Goal: Task Accomplishment & Management: Complete application form

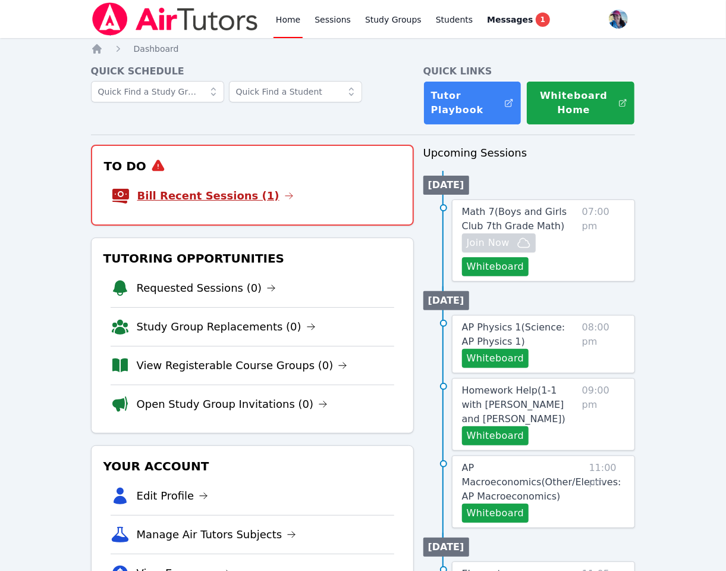
click at [232, 195] on link "Bill Recent Sessions (1)" at bounding box center [215, 195] width 156 height 17
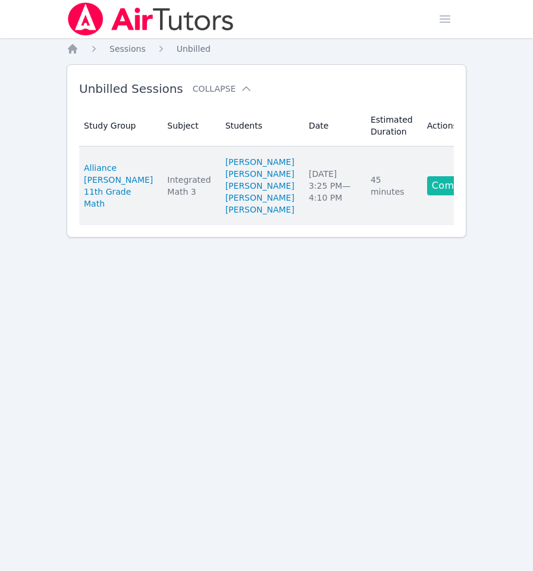
click at [427, 195] on link "Complete" at bounding box center [455, 185] width 57 height 19
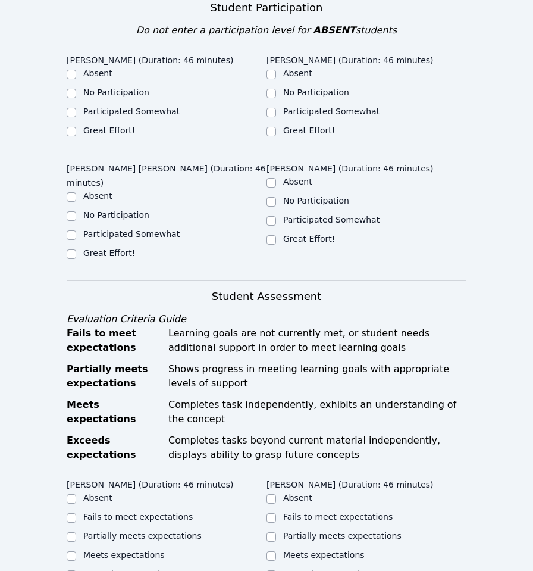
scroll to position [388, 0]
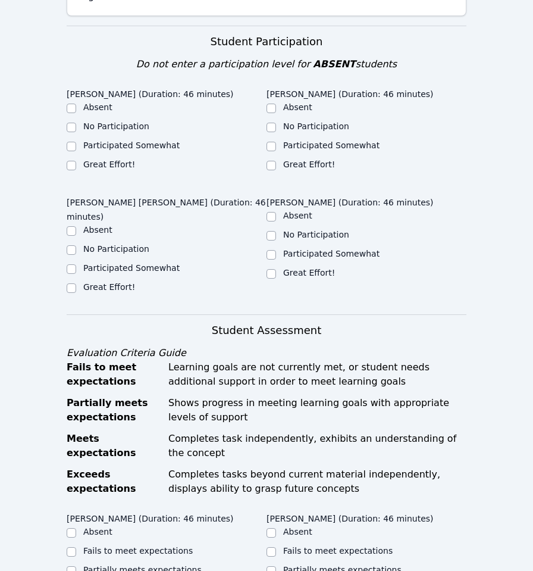
click at [96, 159] on label "Great Effort!" at bounding box center [109, 164] width 52 height 10
click at [76, 161] on input "Great Effort!" at bounding box center [72, 166] width 10 height 10
checkbox input "true"
click at [306, 159] on label "Great Effort!" at bounding box center [309, 164] width 52 height 10
click at [276, 161] on input "Great Effort!" at bounding box center [272, 166] width 10 height 10
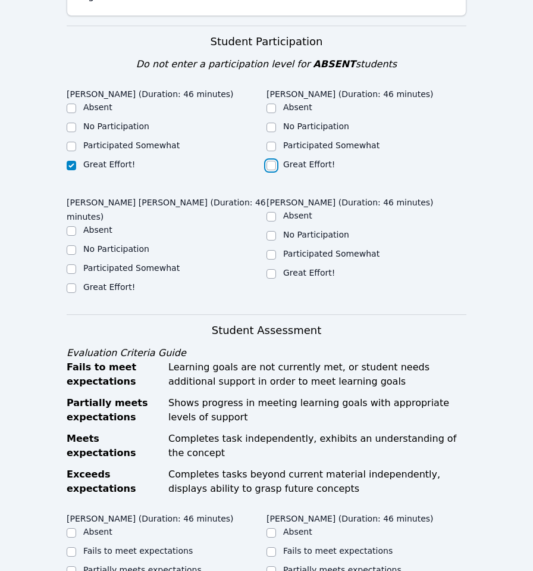
checkbox input "true"
click at [289, 268] on label "Great Effort!" at bounding box center [309, 273] width 52 height 10
click at [276, 269] on input "Great Effort!" at bounding box center [272, 274] width 10 height 10
checkbox input "true"
click at [108, 282] on label "Great Effort!" at bounding box center [109, 287] width 52 height 10
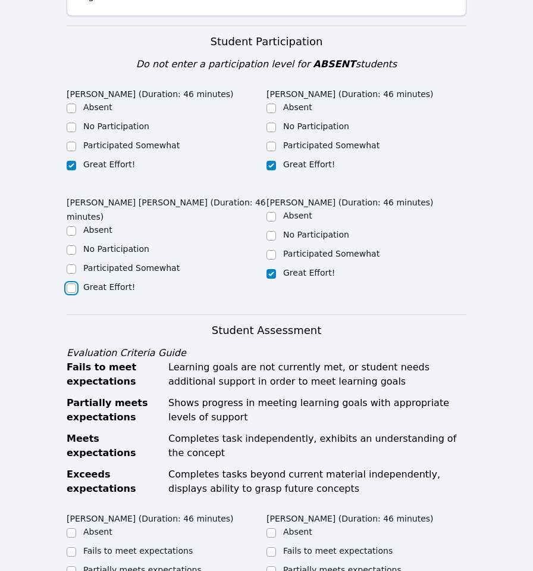
click at [76, 283] on input "Great Effort!" at bounding box center [72, 288] width 10 height 10
checkbox input "true"
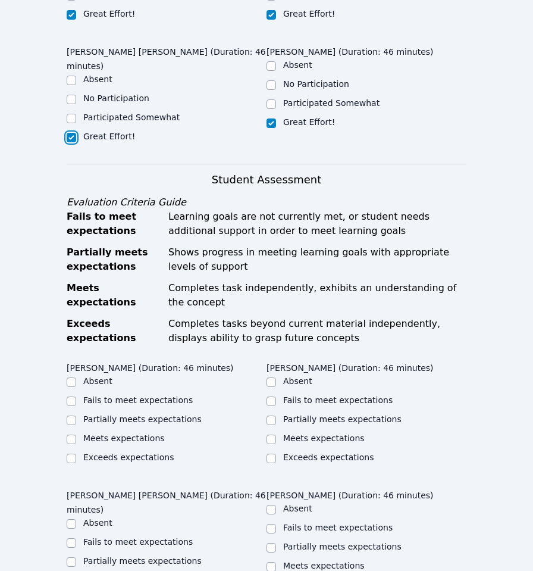
scroll to position [626, 0]
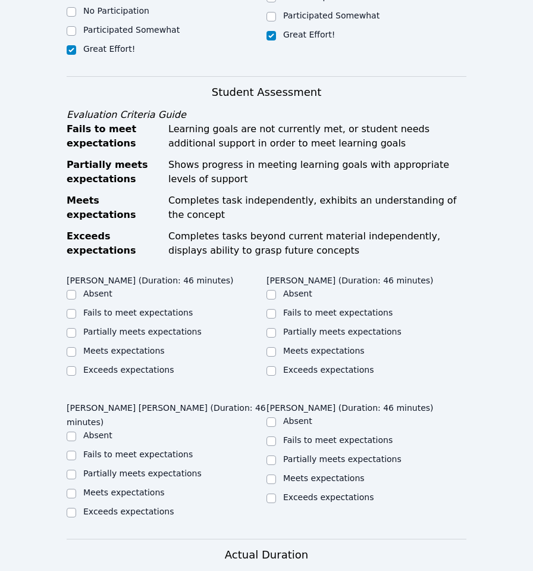
click at [137, 346] on label "Meets expectations" at bounding box center [124, 351] width 82 height 10
click at [76, 347] on input "Meets expectations" at bounding box center [72, 352] width 10 height 10
checkbox input "true"
click at [283, 346] on label "Meets expectations" at bounding box center [324, 351] width 82 height 10
click at [276, 347] on input "Meets expectations" at bounding box center [272, 352] width 10 height 10
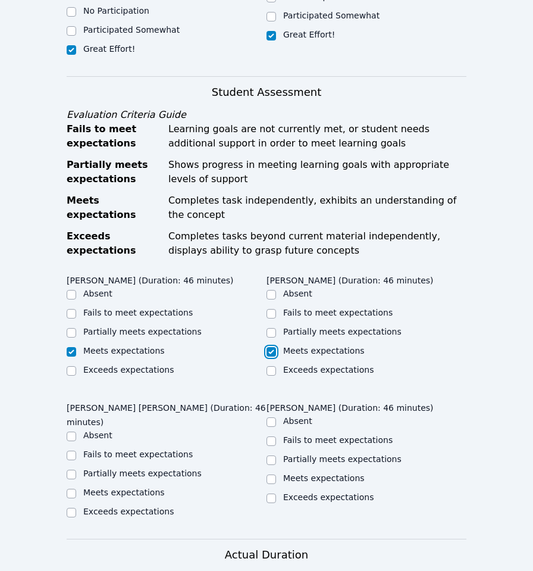
checkbox input "true"
click at [138, 486] on div "Meets expectations" at bounding box center [124, 492] width 82 height 12
click at [153, 487] on label "Meets expectations" at bounding box center [124, 492] width 82 height 10
click at [76, 488] on input "Meets expectations" at bounding box center [72, 493] width 10 height 10
checkbox input "true"
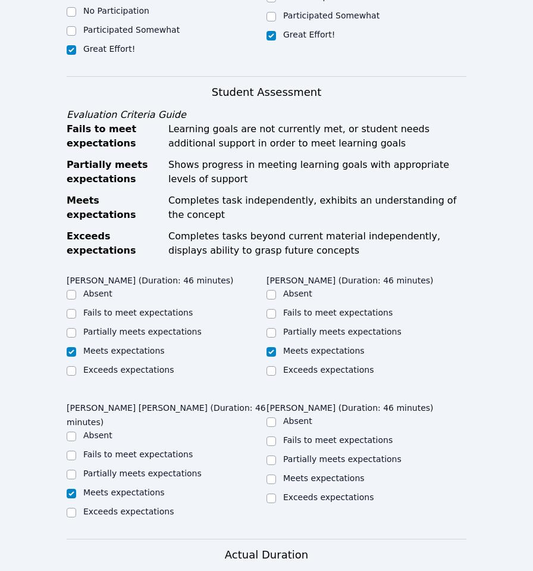
click at [305, 473] on label "Meets expectations" at bounding box center [324, 478] width 82 height 10
click at [276, 474] on input "Meets expectations" at bounding box center [272, 479] width 10 height 10
checkbox input "true"
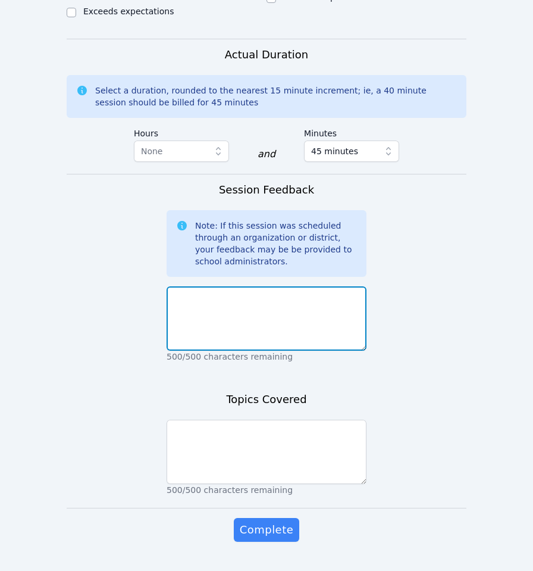
click at [228, 286] on textarea at bounding box center [267, 318] width 200 height 64
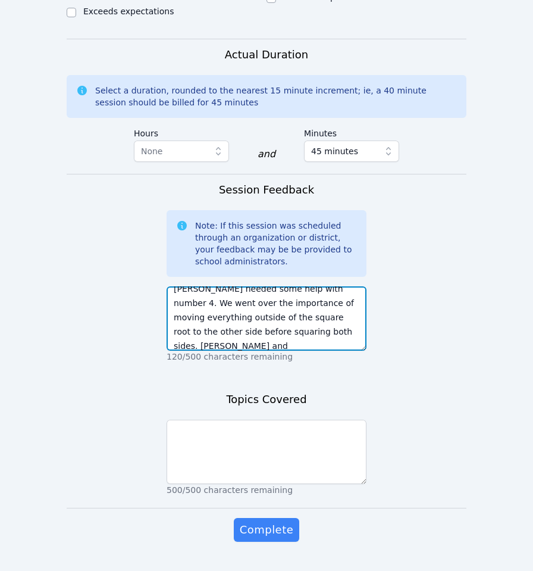
scroll to position [86, 0]
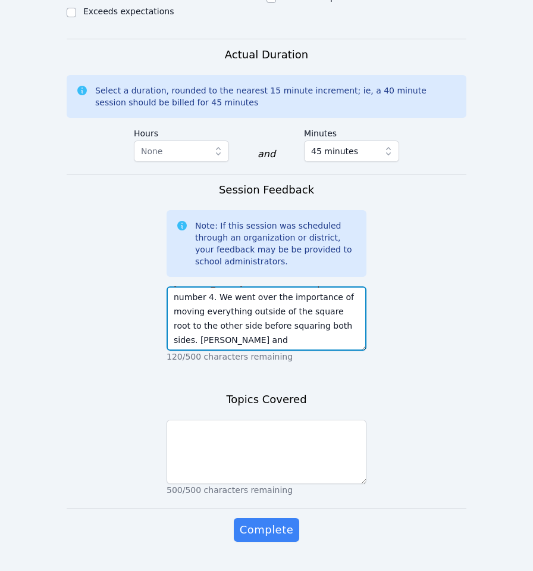
drag, startPoint x: 201, startPoint y: 317, endPoint x: 127, endPoint y: 314, distance: 74.5
click at [239, 315] on textarea "Aloha, Today, the students worked on finding solutions of x with a variety of p…" at bounding box center [267, 318] width 200 height 64
drag, startPoint x: 216, startPoint y: 309, endPoint x: 140, endPoint y: 309, distance: 75.6
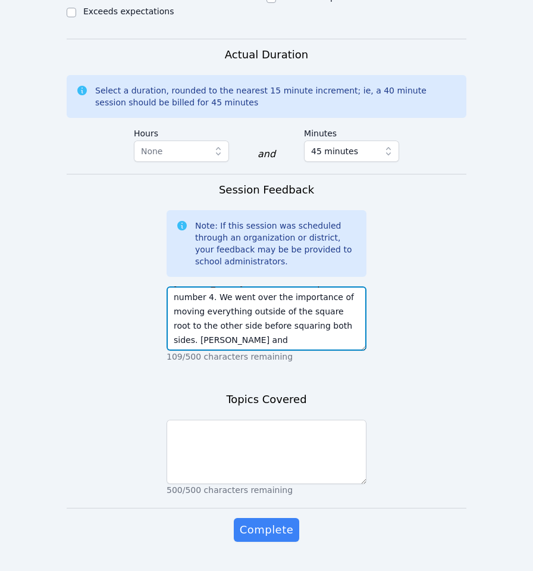
click at [193, 313] on textarea "Aloha, Today, the students worked on finding solutions of x with a variety of p…" at bounding box center [267, 318] width 200 height 64
click at [274, 306] on textarea "Aloha, Today, the students worked on finding solutions of x with a variety of p…" at bounding box center [267, 318] width 200 height 64
type textarea "Aloha, Today, the students worked on finding solutions of x with a variety of p…"
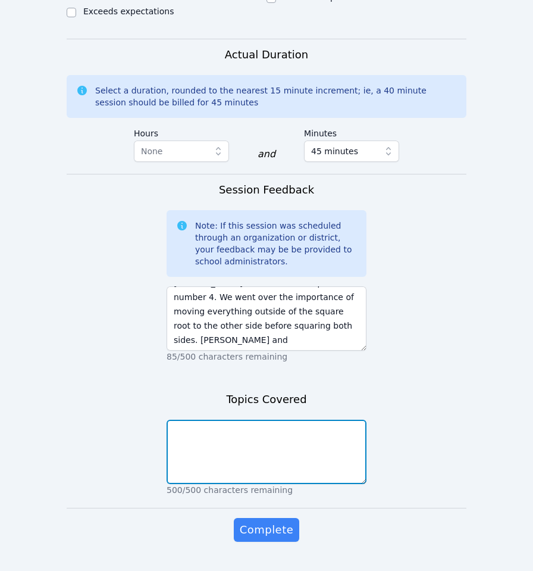
click at [246, 419] on textarea at bounding box center [267, 451] width 200 height 64
type textarea "Finding solutions of x"
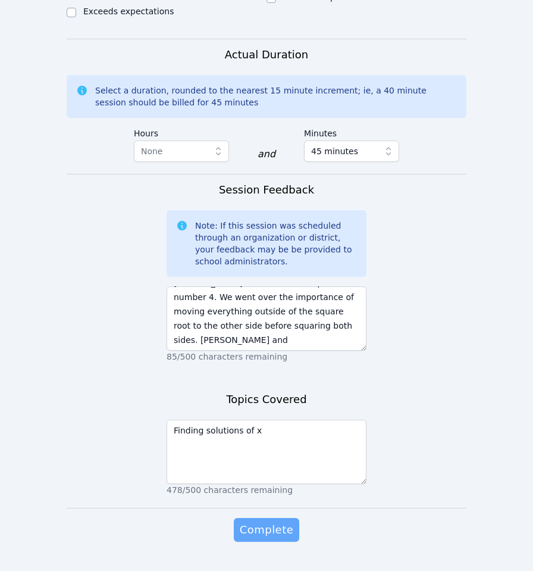
click at [255, 521] on span "Complete" at bounding box center [267, 529] width 54 height 17
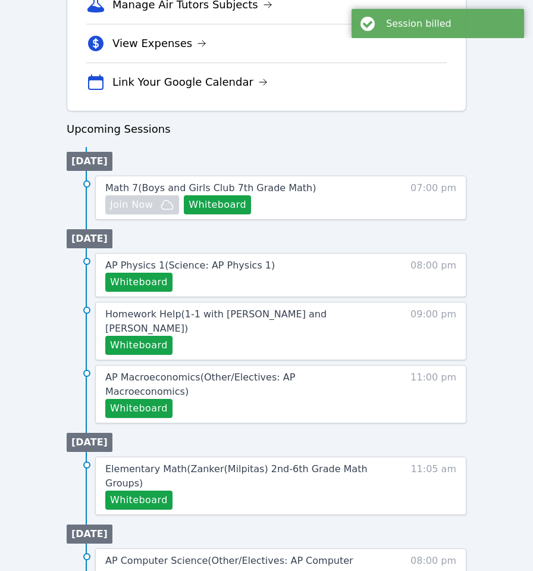
scroll to position [477, 0]
